Goal: Task Accomplishment & Management: Manage account settings

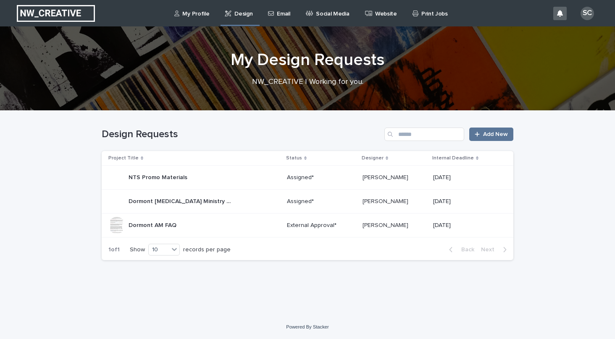
click at [236, 224] on div "Dormont AM FAQ Dormont AM FAQ" at bounding box center [194, 225] width 172 height 17
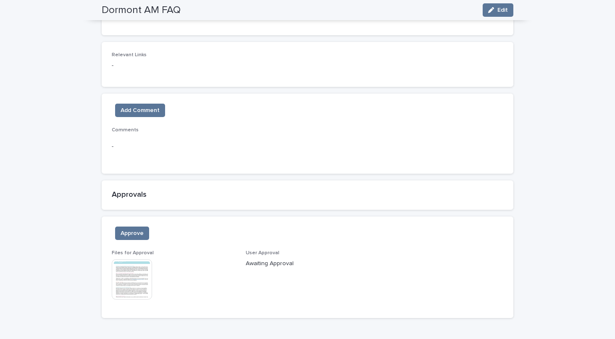
scroll to position [472, 0]
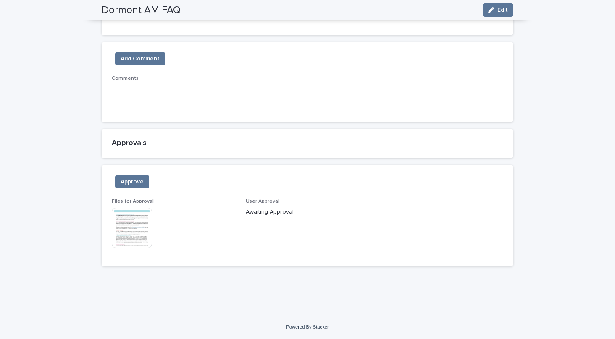
click at [129, 220] on img at bounding box center [132, 228] width 40 height 40
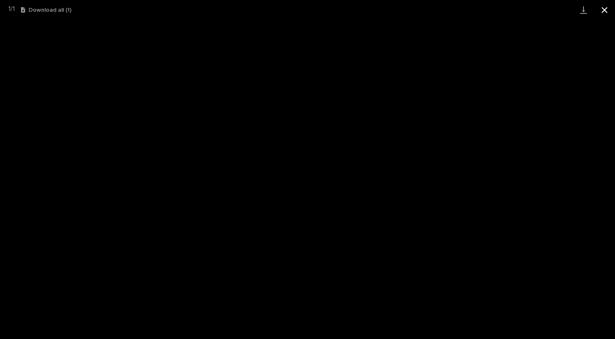
click at [605, 8] on button "Close gallery" at bounding box center [604, 10] width 21 height 20
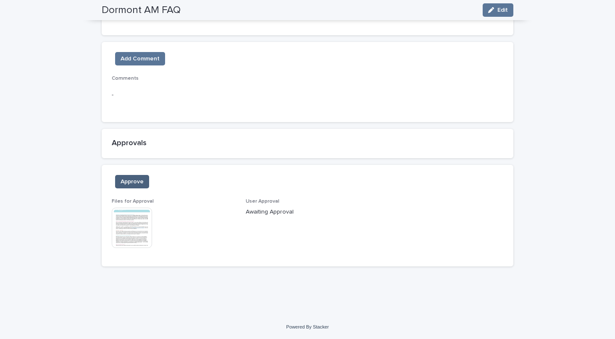
click at [144, 179] on button "Approve" at bounding box center [132, 181] width 34 height 13
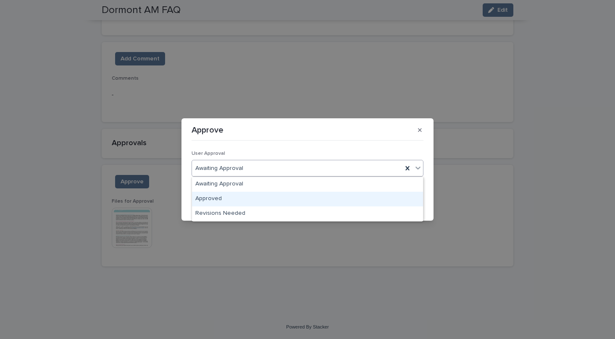
click at [237, 197] on div "Approved" at bounding box center [307, 199] width 231 height 15
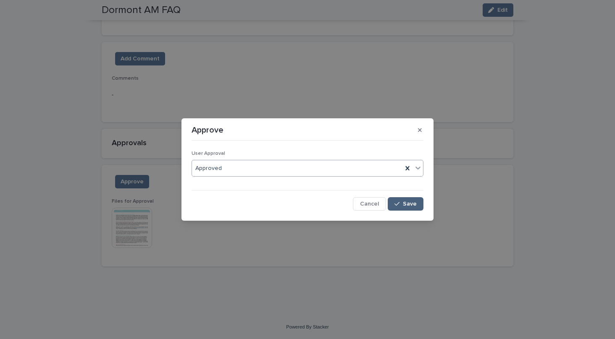
click at [396, 207] on icon "button" at bounding box center [396, 204] width 5 height 6
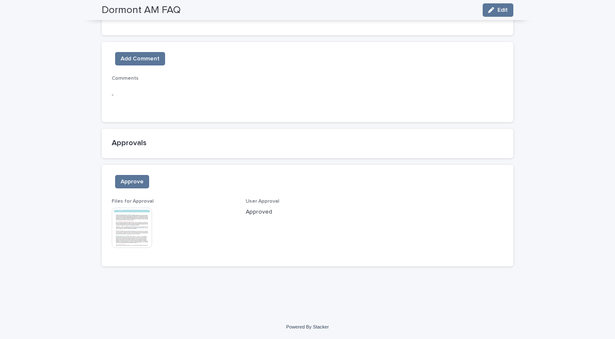
scroll to position [0, 0]
